Goal: Task Accomplishment & Management: Use online tool/utility

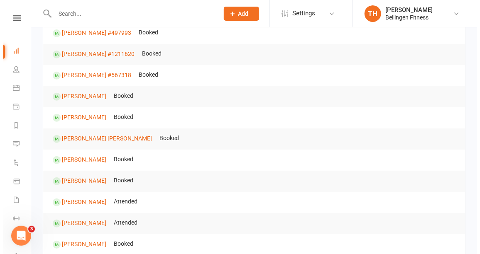
scroll to position [135, 0]
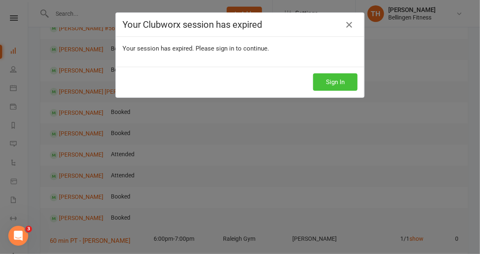
click at [341, 82] on button "Sign In" at bounding box center [335, 81] width 44 height 17
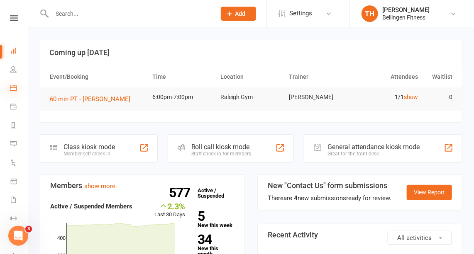
click at [12, 91] on link "Calendar" at bounding box center [19, 89] width 19 height 19
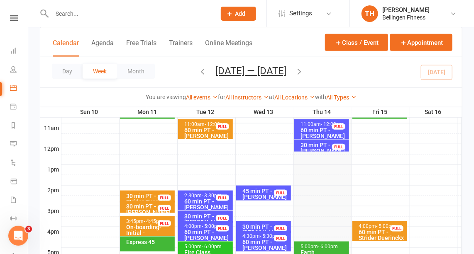
scroll to position [274, 0]
click at [313, 247] on div "5:00pm - 6:00pm" at bounding box center [323, 246] width 47 height 5
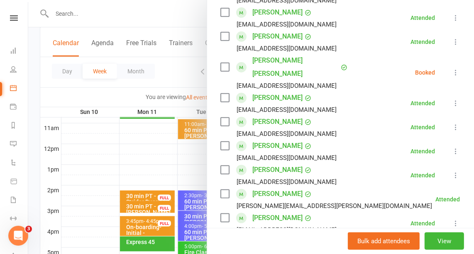
scroll to position [221, 0]
click at [452, 68] on icon at bounding box center [456, 72] width 8 height 8
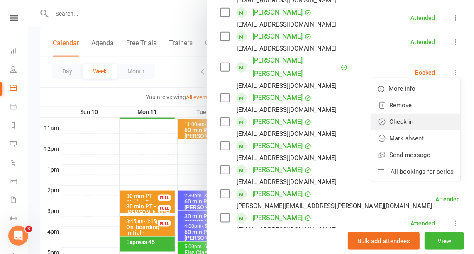
click at [390, 115] on link "Check in" at bounding box center [415, 122] width 89 height 17
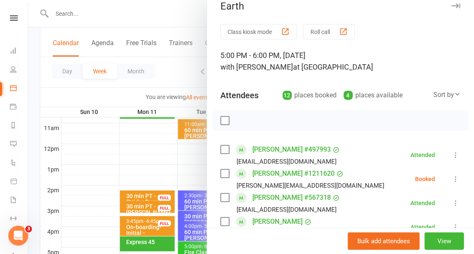
scroll to position [0, 0]
